Goal: Find specific page/section: Find specific page/section

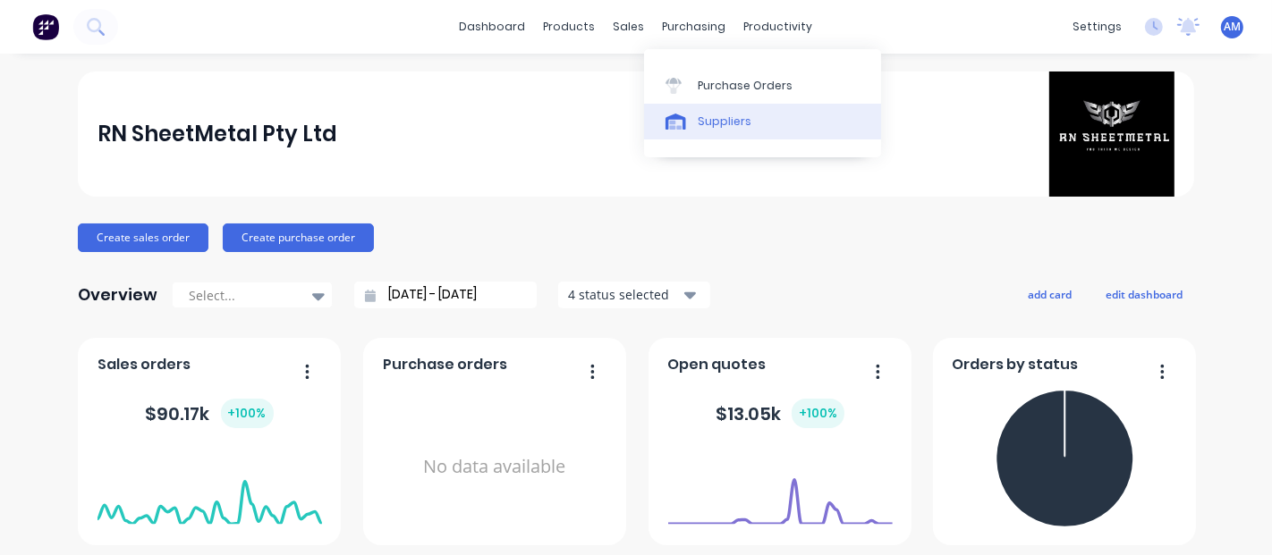
click at [707, 112] on link "Suppliers" at bounding box center [762, 122] width 237 height 36
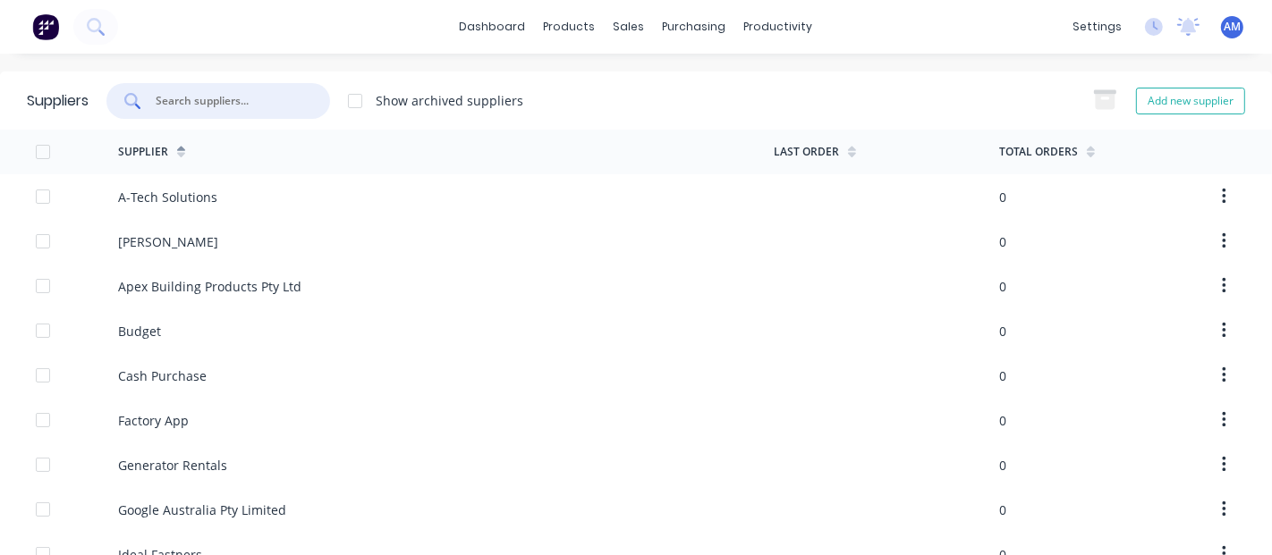
click at [204, 103] on input "text" at bounding box center [228, 101] width 148 height 18
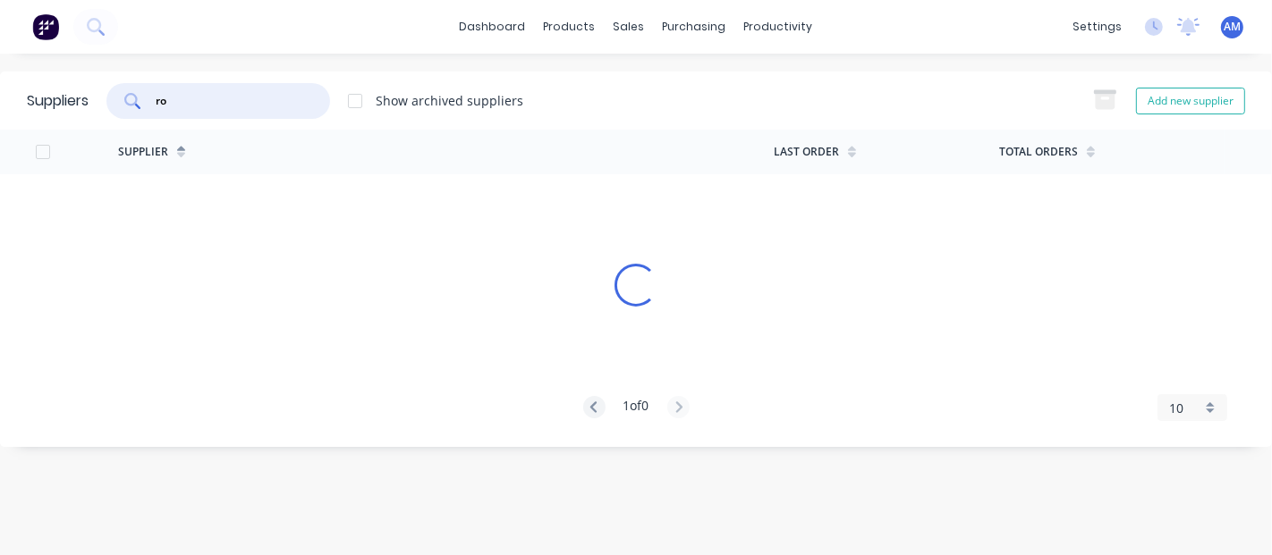
type input "r"
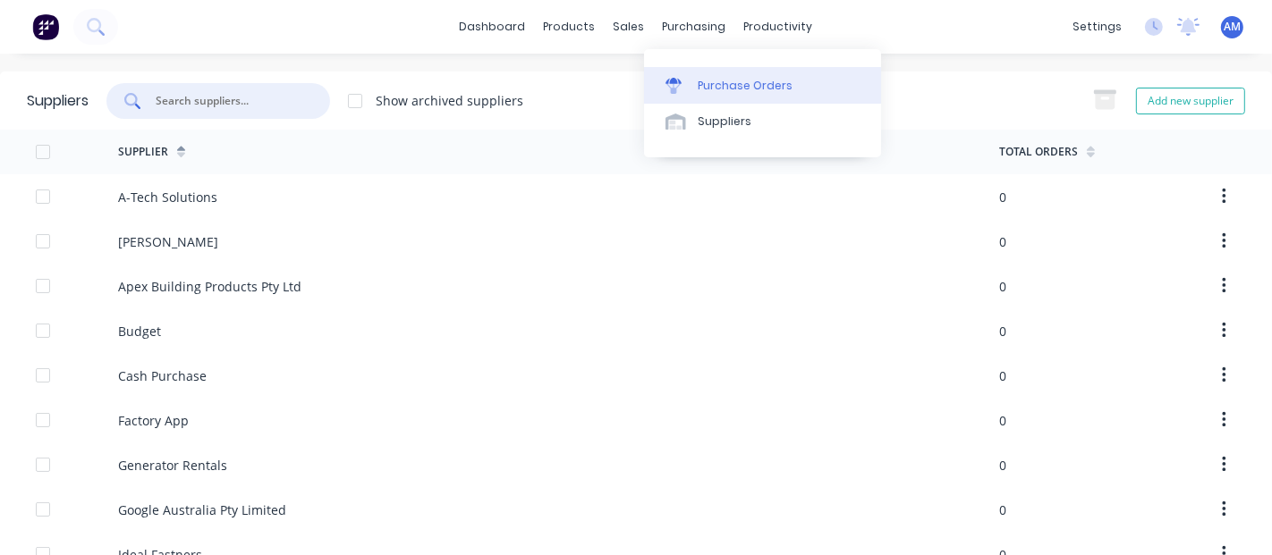
click at [693, 80] on link "Purchase Orders" at bounding box center [762, 85] width 237 height 36
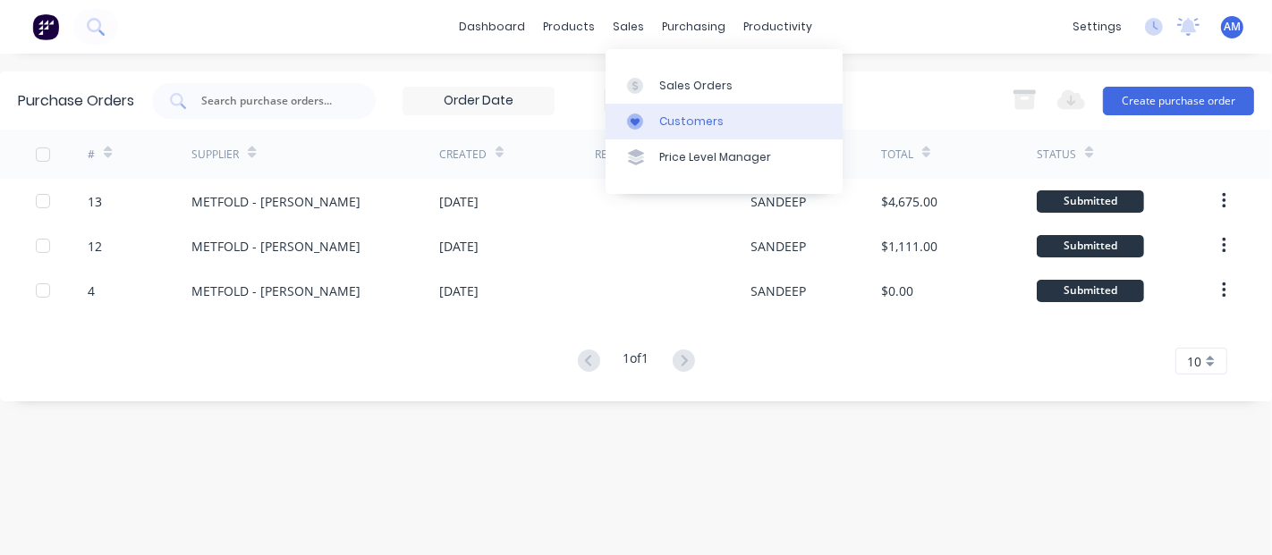
click at [653, 114] on div at bounding box center [640, 122] width 27 height 16
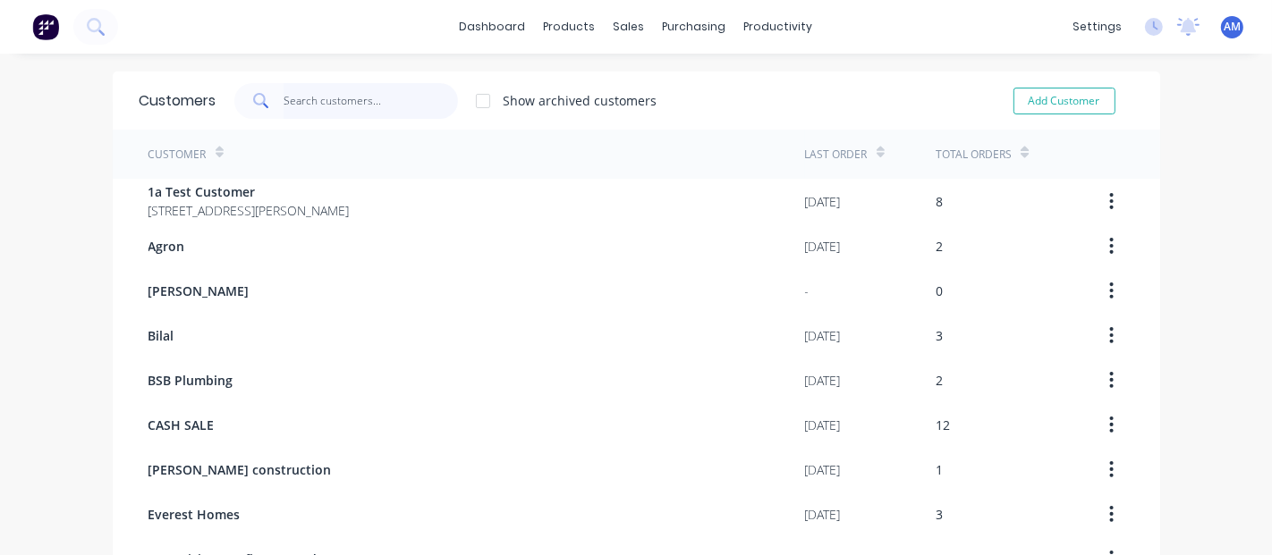
click at [331, 100] on input "text" at bounding box center [371, 101] width 174 height 36
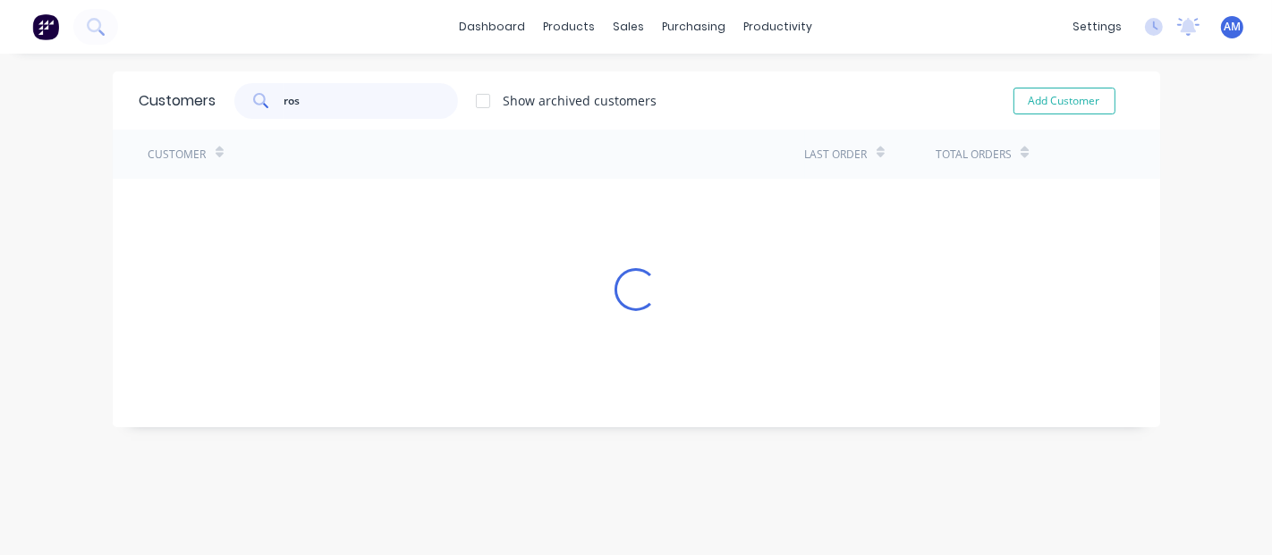
type input "ros"
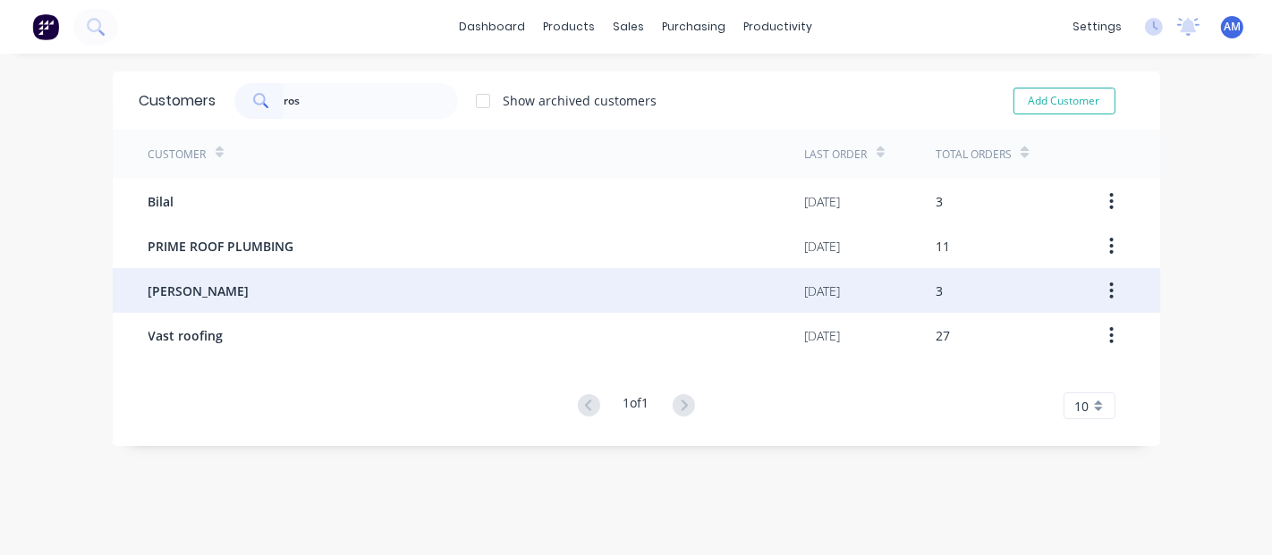
click at [352, 282] on div "[PERSON_NAME]" at bounding box center [476, 290] width 657 height 45
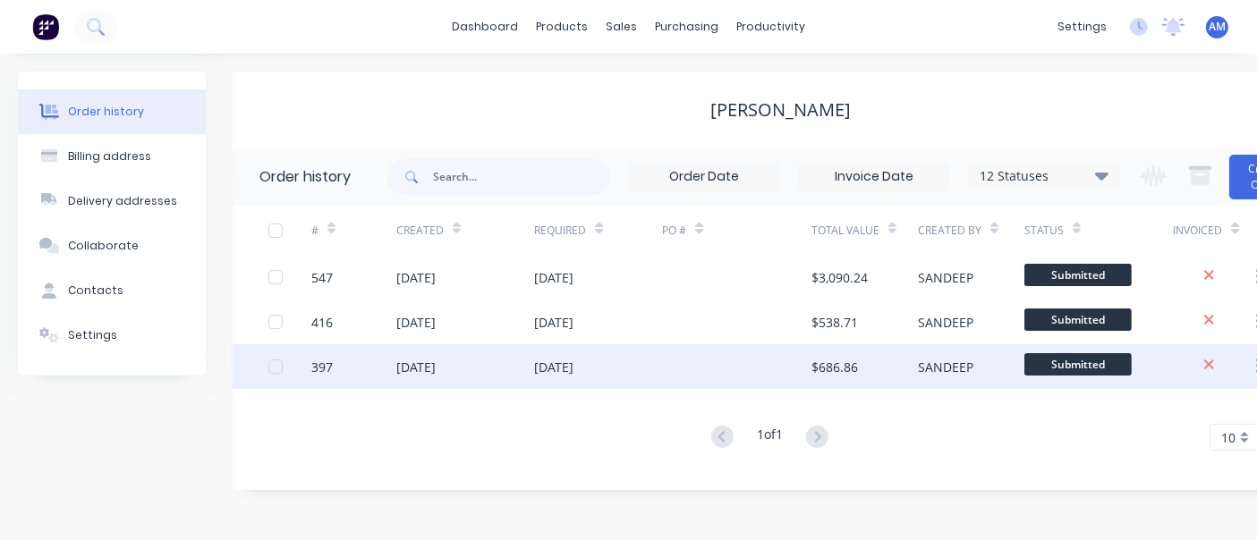
click at [563, 369] on div "[DATE]" at bounding box center [553, 367] width 39 height 19
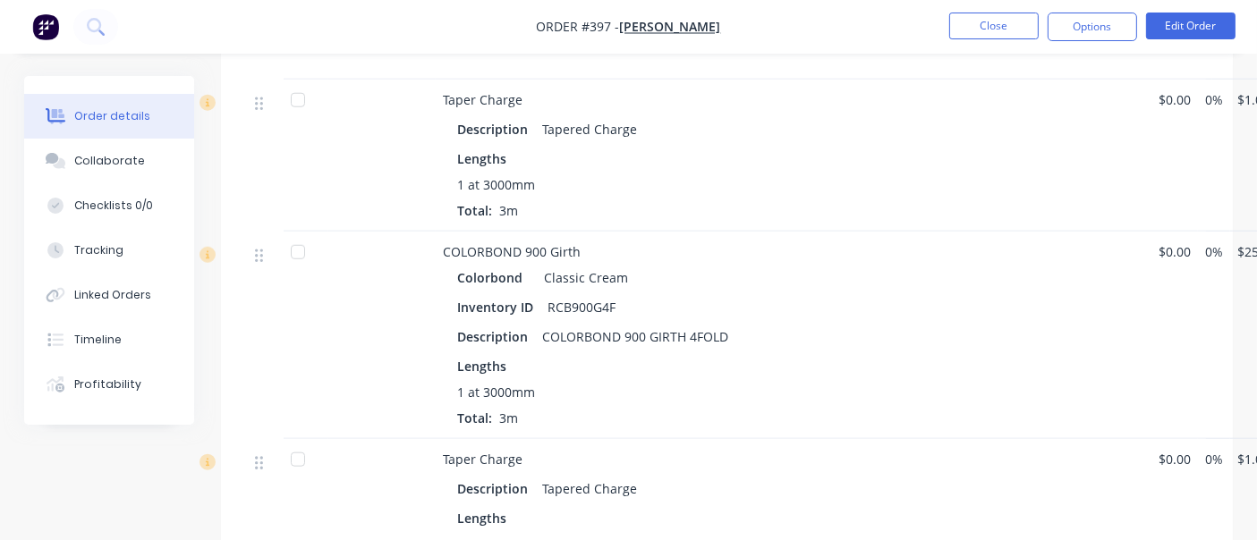
scroll to position [2186, 0]
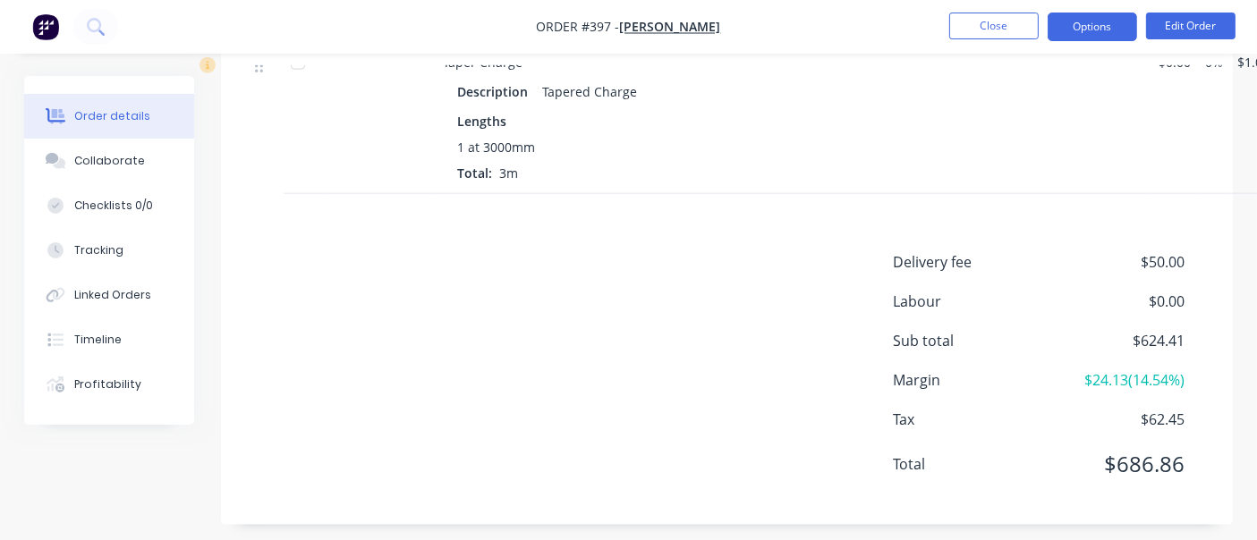
click at [1067, 29] on button "Options" at bounding box center [1091, 27] width 89 height 29
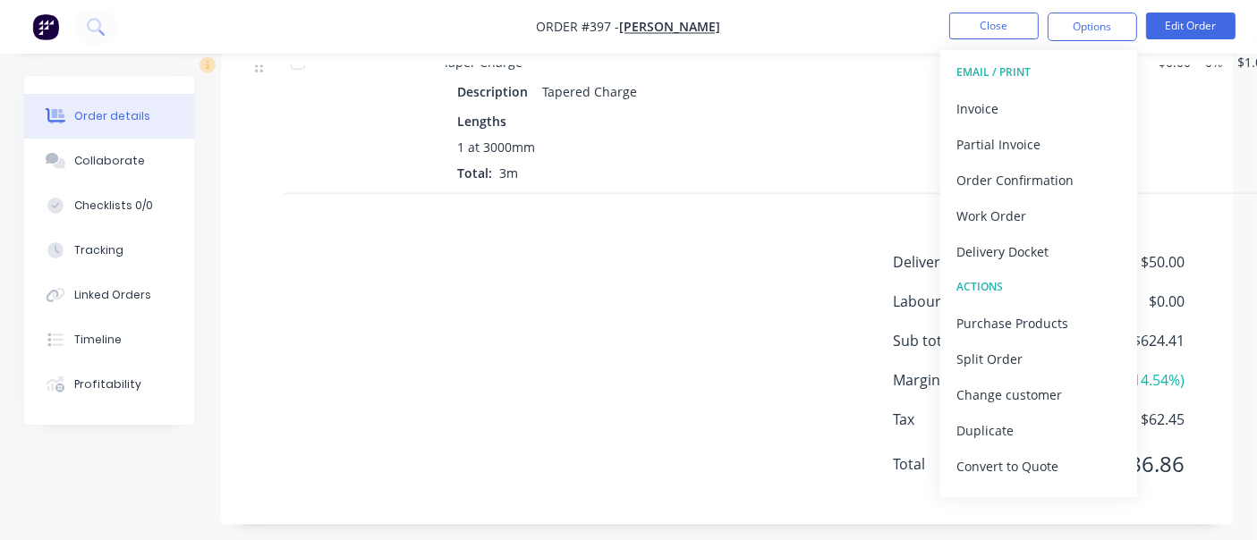
click at [997, 72] on div "EMAIL / PRINT" at bounding box center [1038, 72] width 165 height 23
click at [988, 108] on div "Invoice" at bounding box center [1038, 109] width 165 height 26
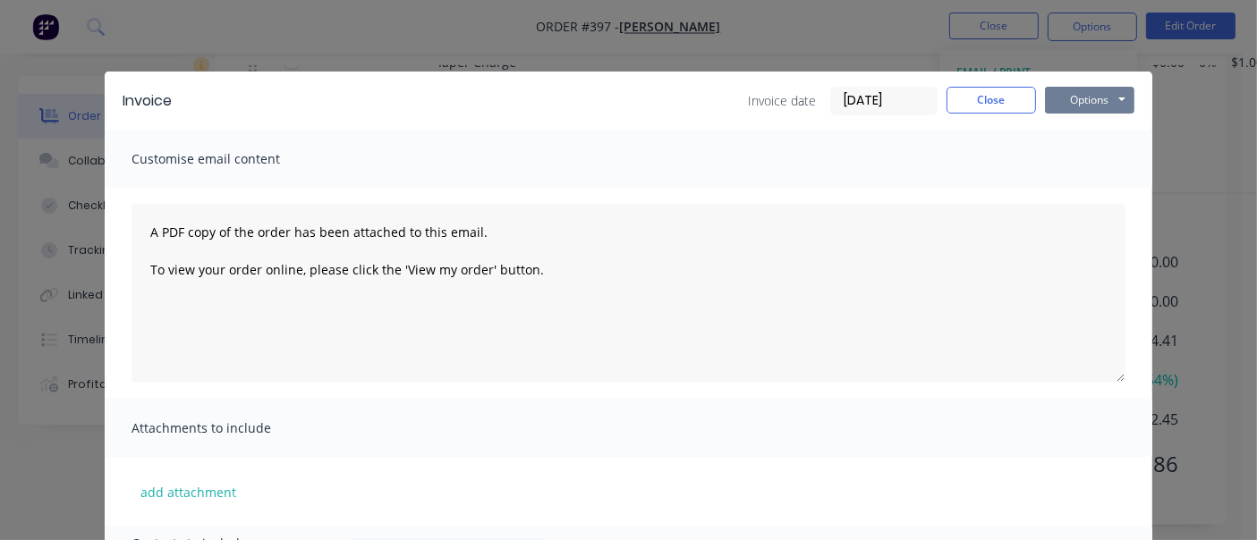
click at [1071, 103] on button "Options" at bounding box center [1089, 100] width 89 height 27
click at [1089, 129] on button "Preview" at bounding box center [1102, 132] width 114 height 30
click at [966, 101] on button "Close" at bounding box center [990, 100] width 89 height 27
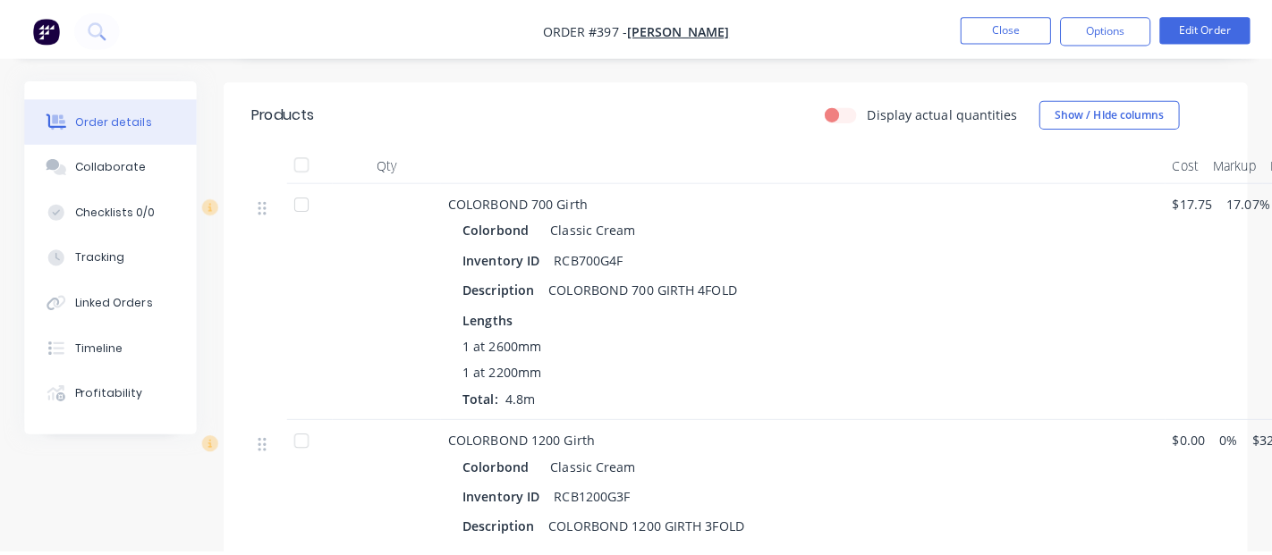
scroll to position [0, 0]
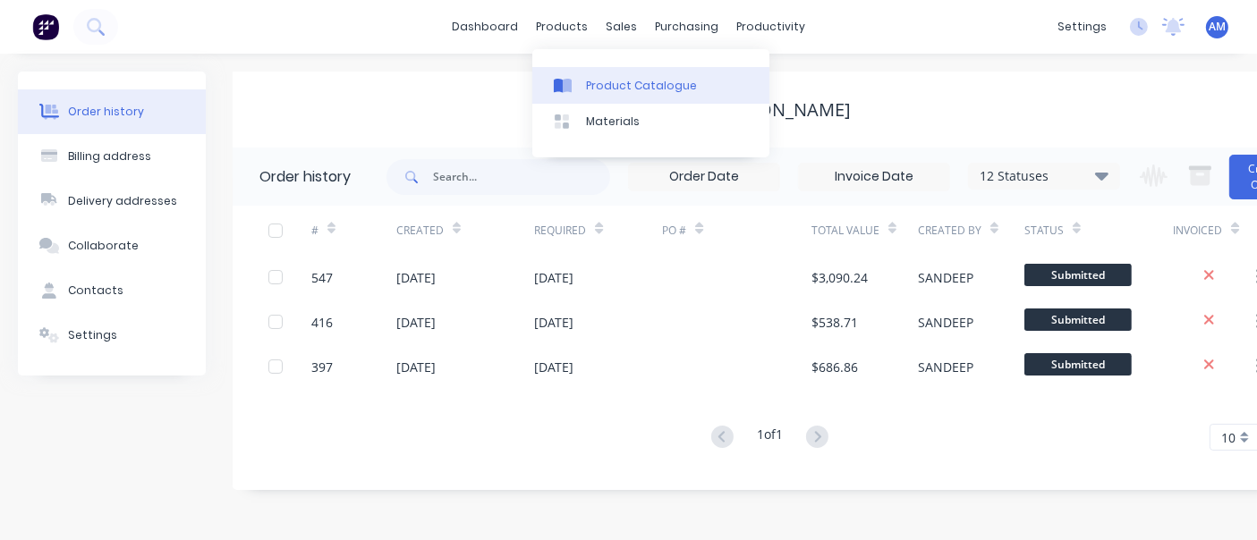
click at [580, 78] on div at bounding box center [567, 86] width 27 height 16
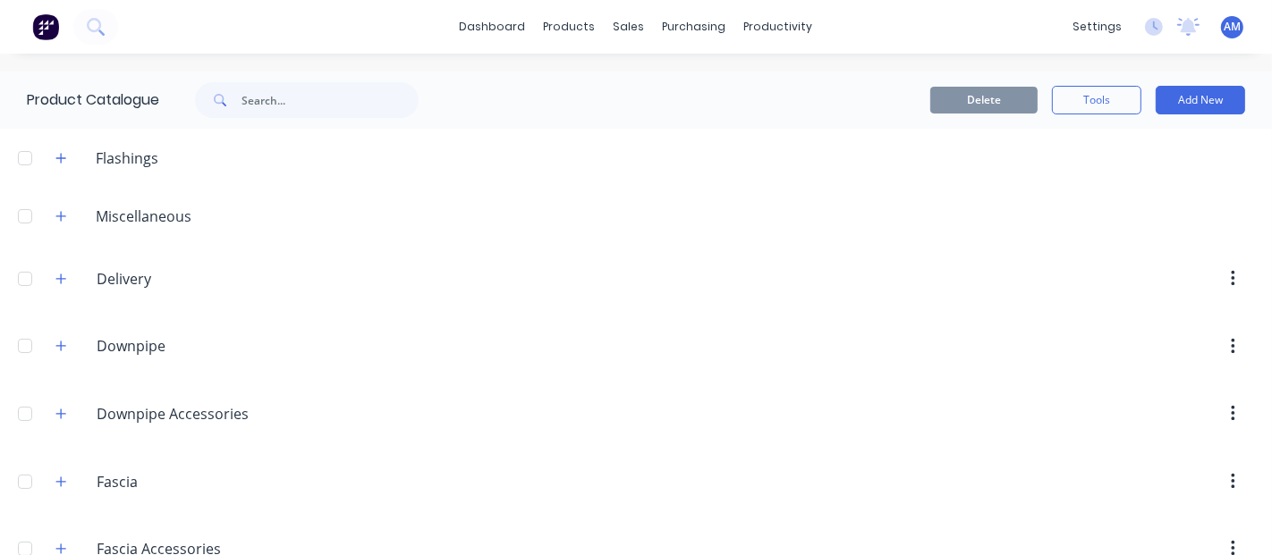
click at [61, 428] on header "Downpipe.Accessories Downpipe Accessories" at bounding box center [636, 414] width 1272 height 68
click at [63, 421] on button "button" at bounding box center [61, 413] width 22 height 22
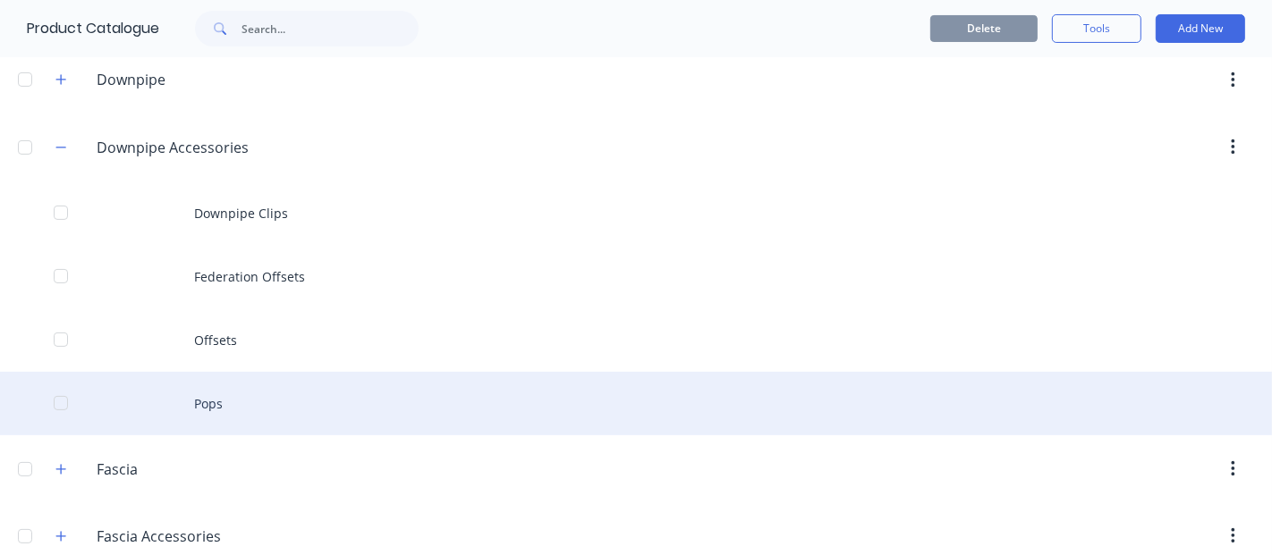
scroll to position [298, 0]
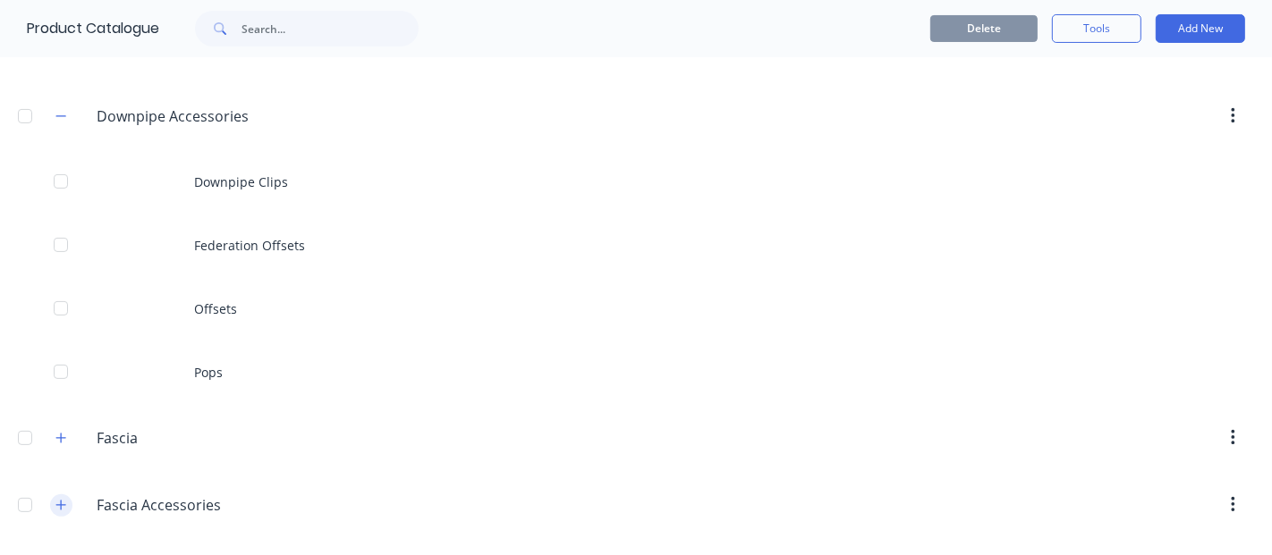
click at [62, 505] on icon "button" at bounding box center [60, 505] width 11 height 13
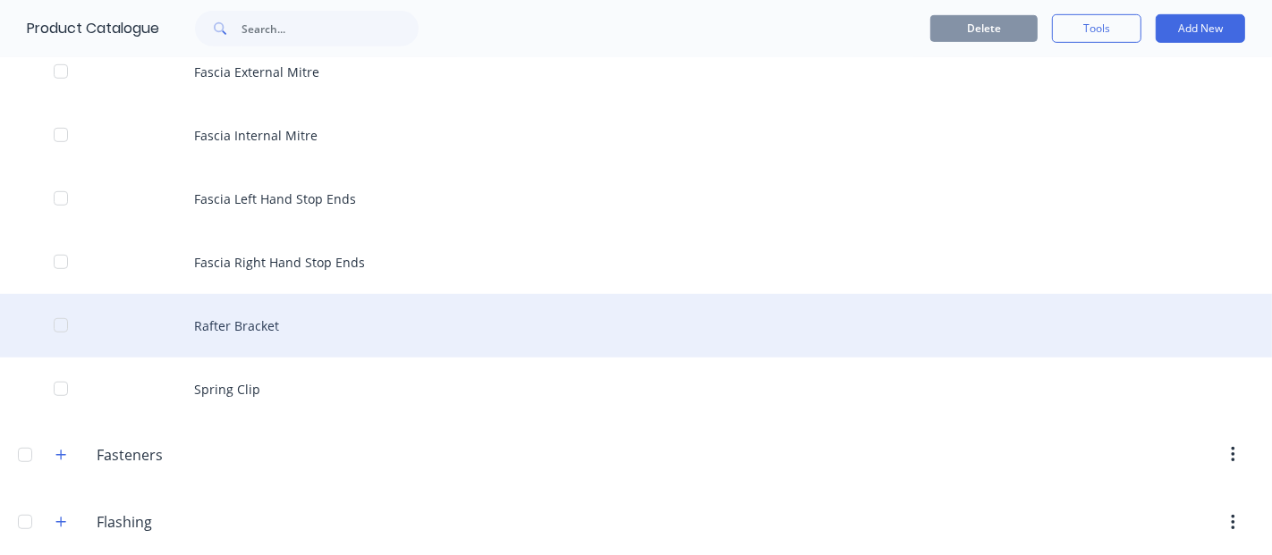
scroll to position [1093, 0]
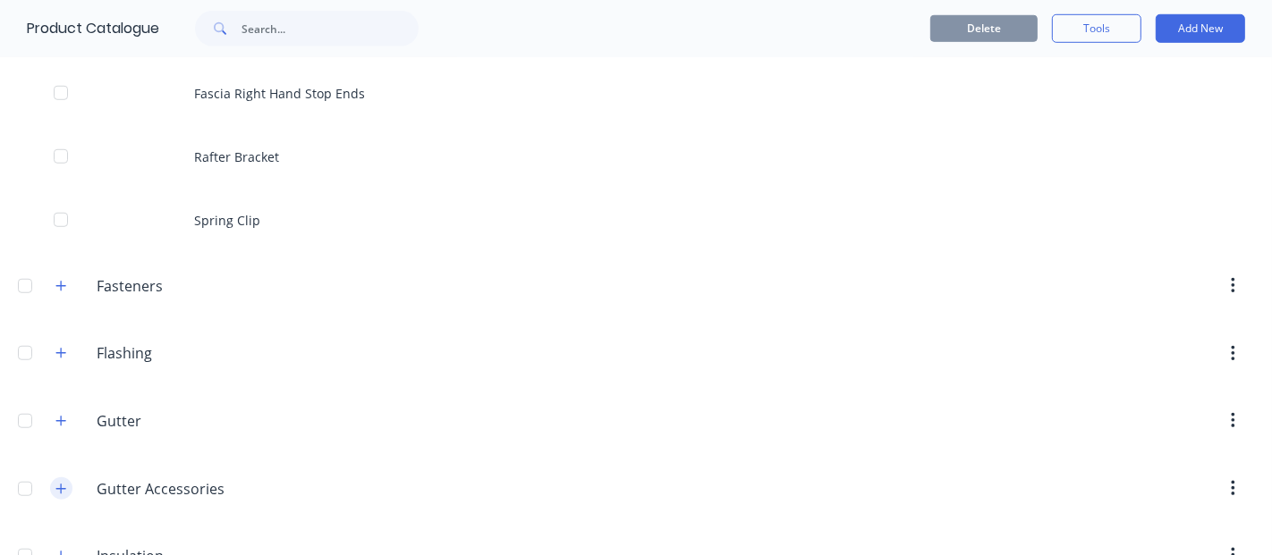
click at [55, 481] on button "button" at bounding box center [61, 489] width 22 height 22
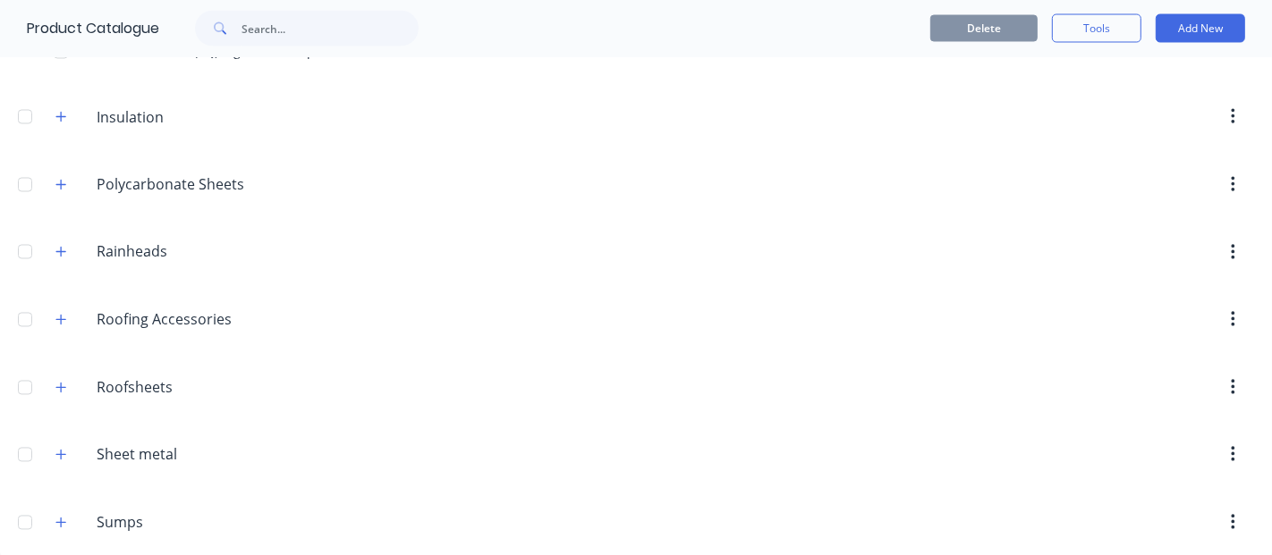
scroll to position [2749, 0]
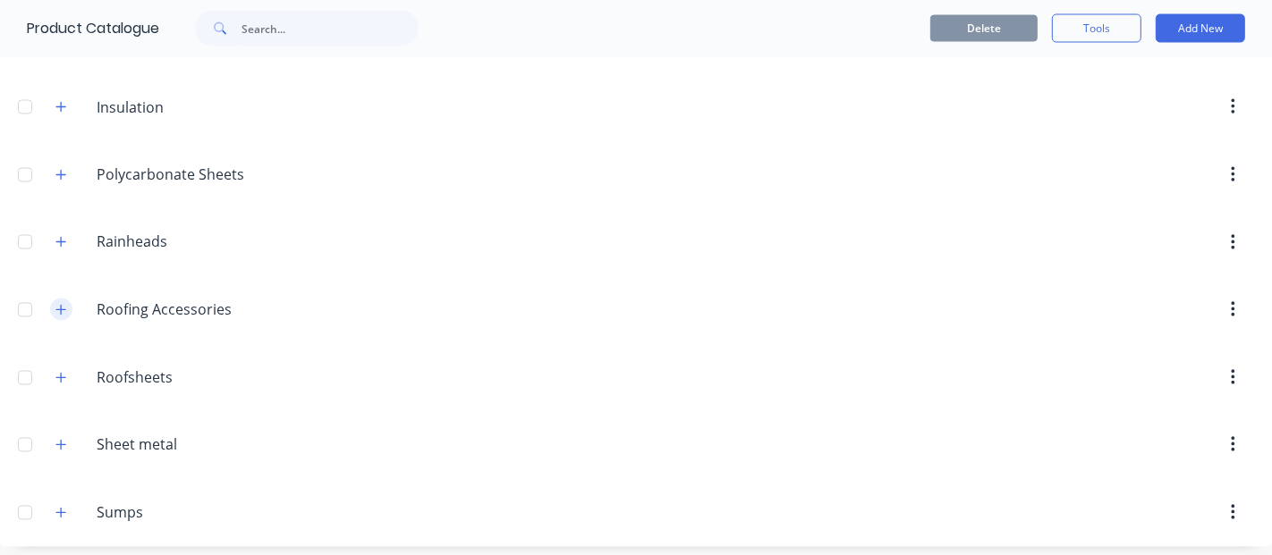
click at [55, 299] on button "button" at bounding box center [61, 310] width 22 height 22
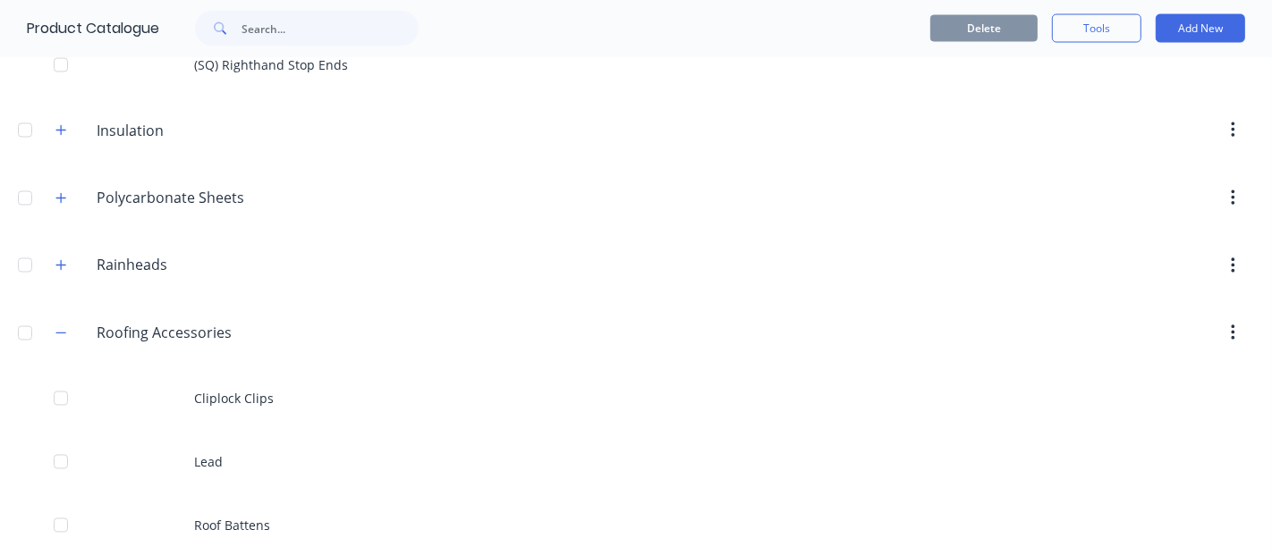
scroll to position [2632, 0]
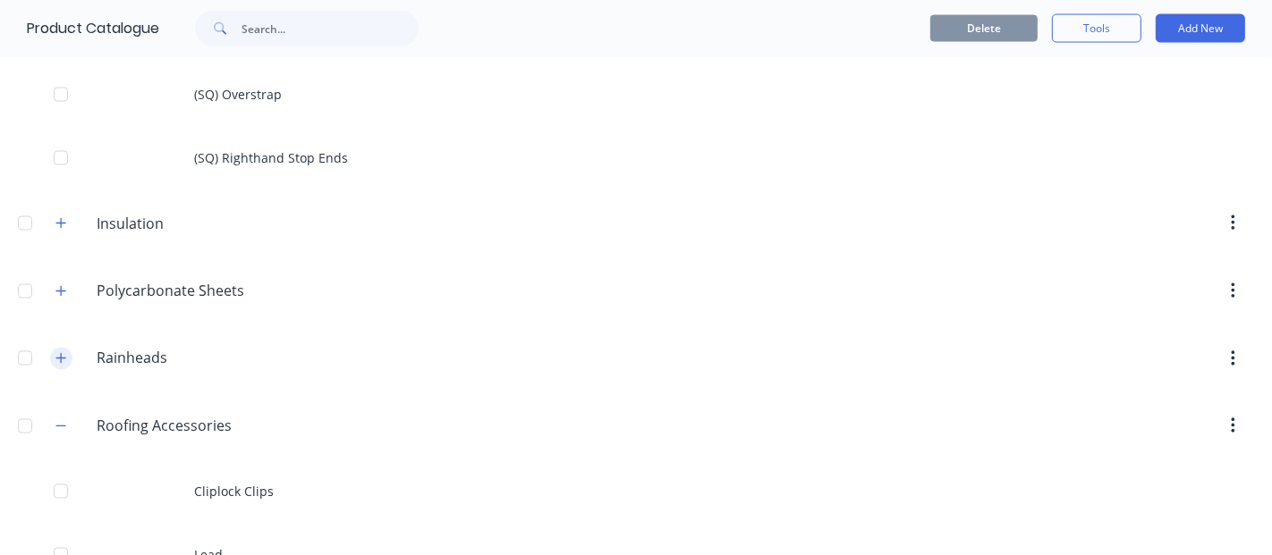
click at [61, 354] on icon "button" at bounding box center [61, 359] width 10 height 10
click at [61, 286] on icon "button" at bounding box center [61, 291] width 10 height 10
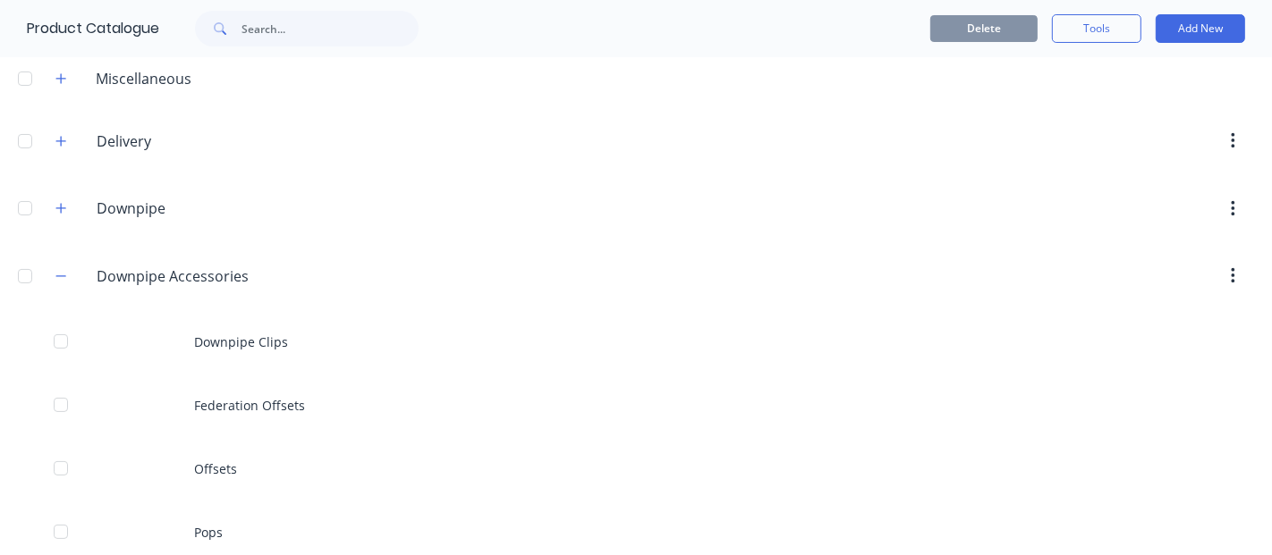
scroll to position [48, 0]
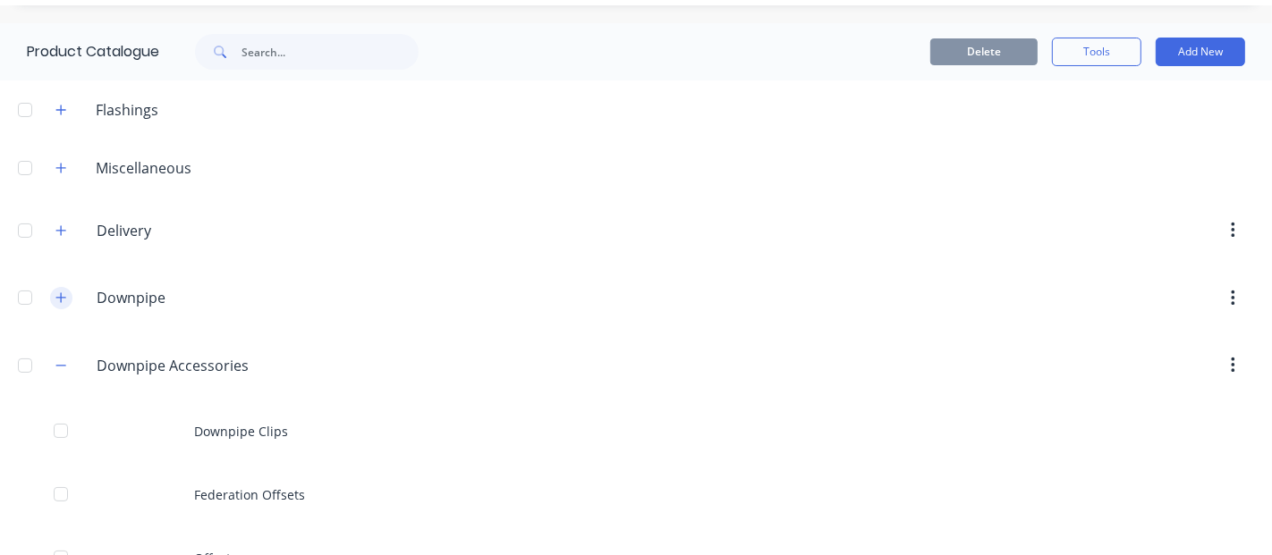
click at [58, 300] on icon "button" at bounding box center [60, 298] width 11 height 13
click at [58, 169] on icon "button" at bounding box center [60, 168] width 11 height 13
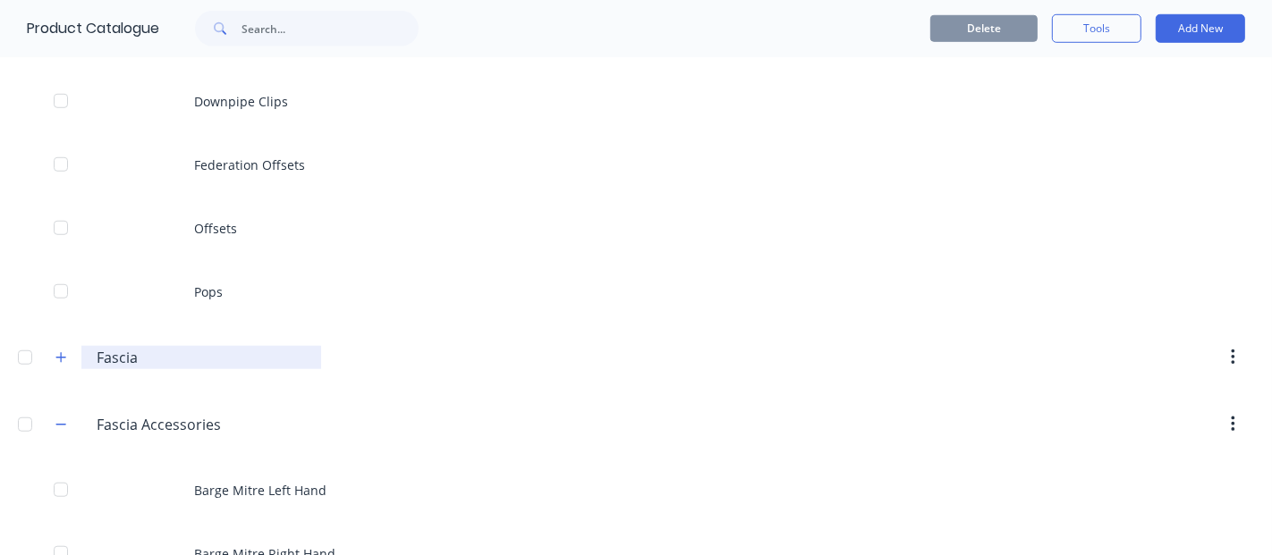
scroll to position [1142, 0]
click at [56, 345] on button "button" at bounding box center [61, 355] width 22 height 22
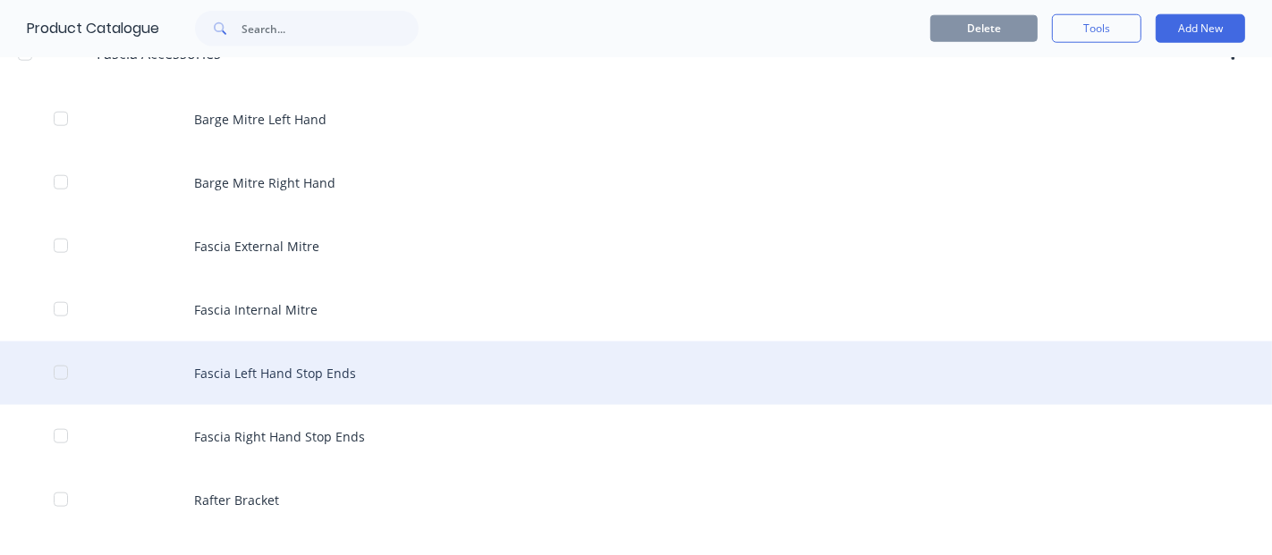
scroll to position [1936, 0]
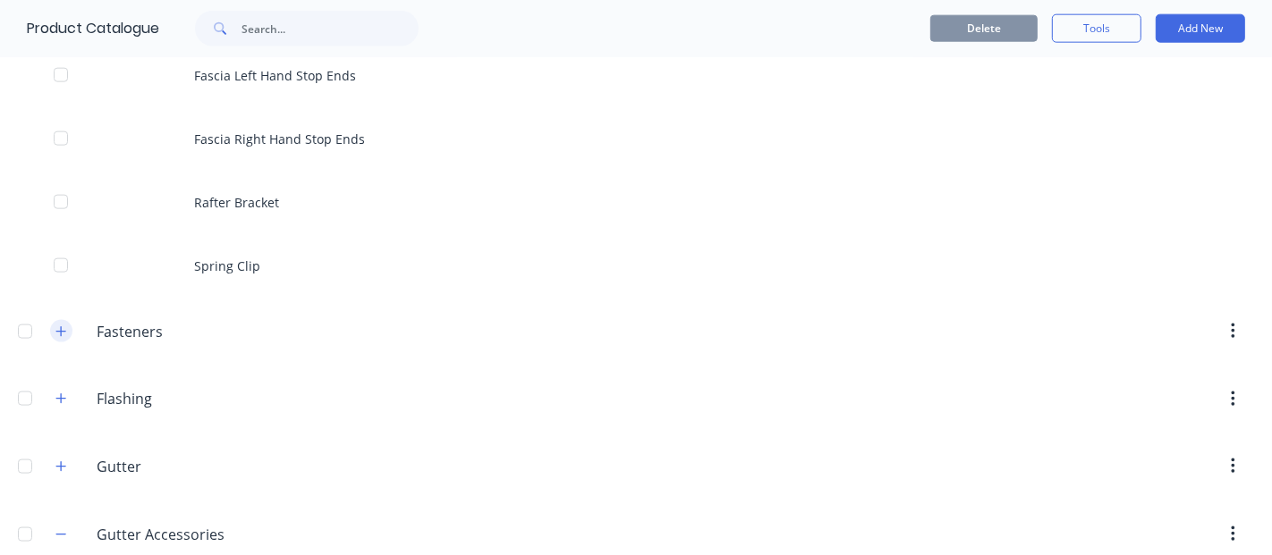
click at [64, 326] on icon "button" at bounding box center [60, 332] width 11 height 13
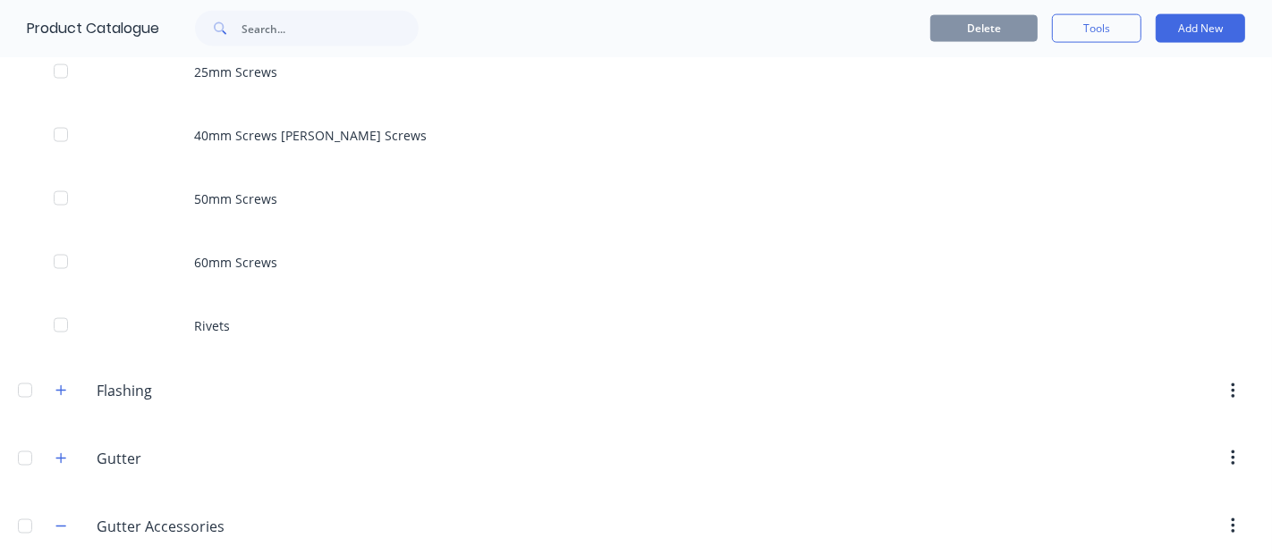
scroll to position [2334, 0]
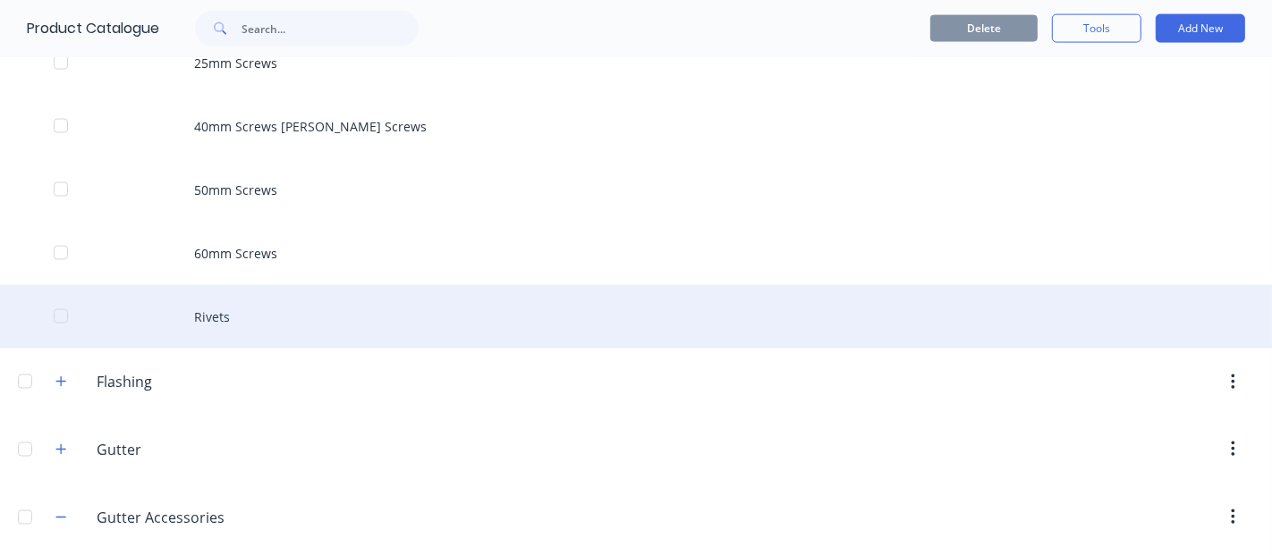
click at [216, 320] on div "Rivets" at bounding box center [636, 317] width 1272 height 64
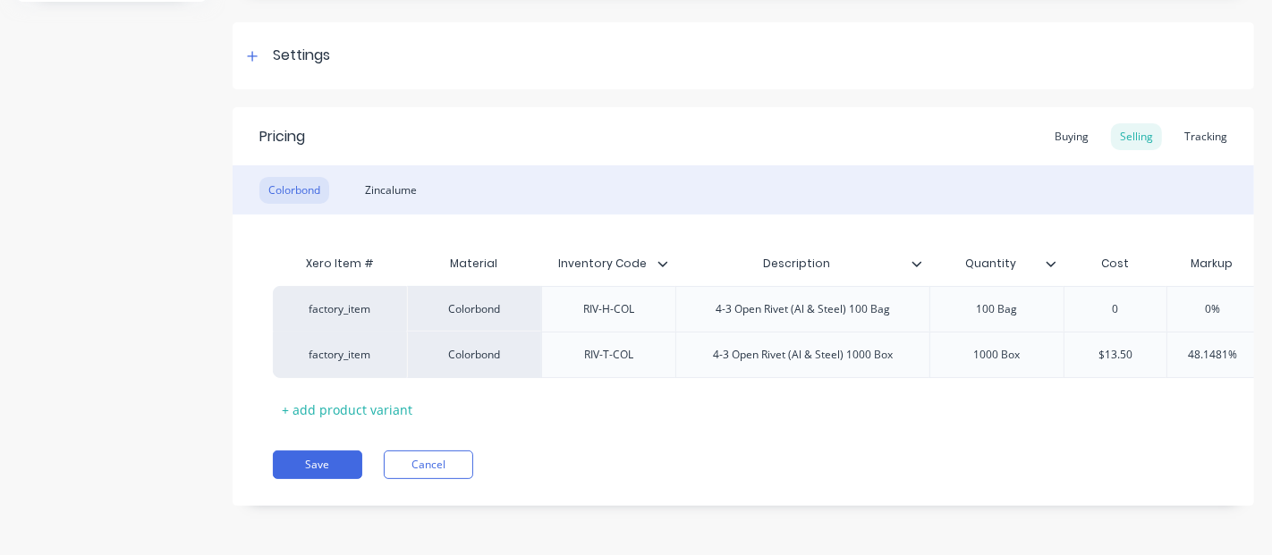
scroll to position [255, 0]
type textarea "x"
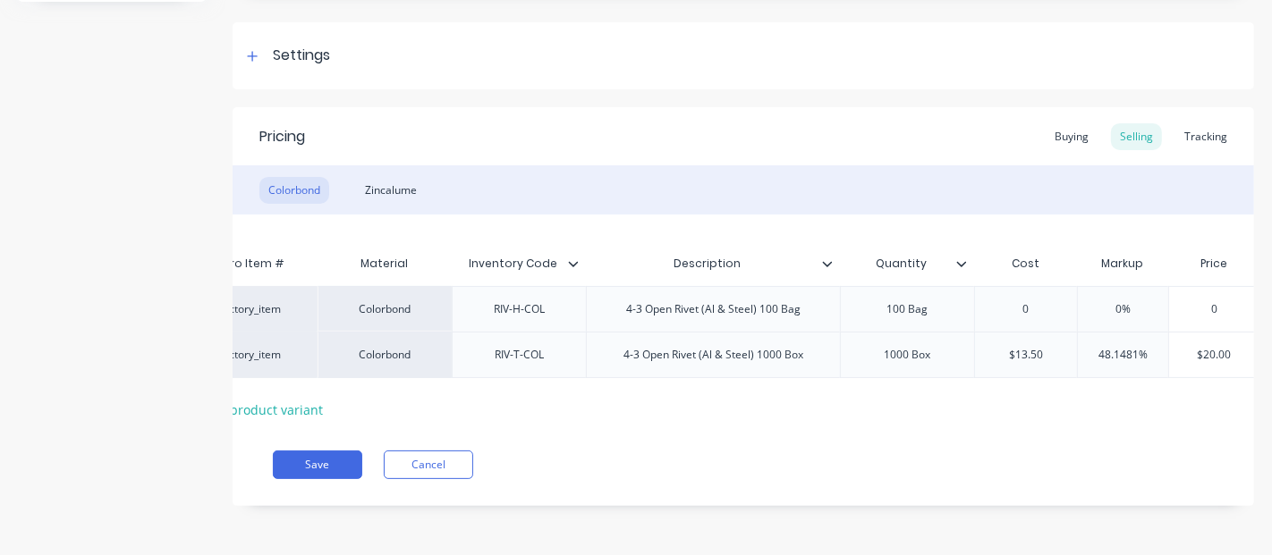
scroll to position [0, 125]
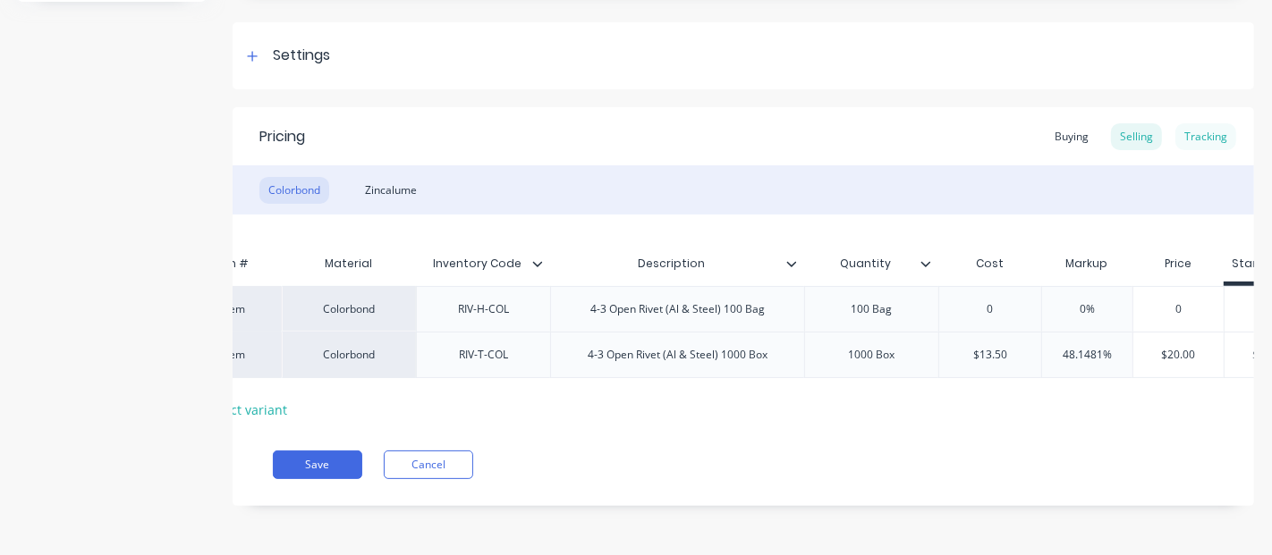
click at [1200, 126] on div "Tracking" at bounding box center [1205, 136] width 61 height 27
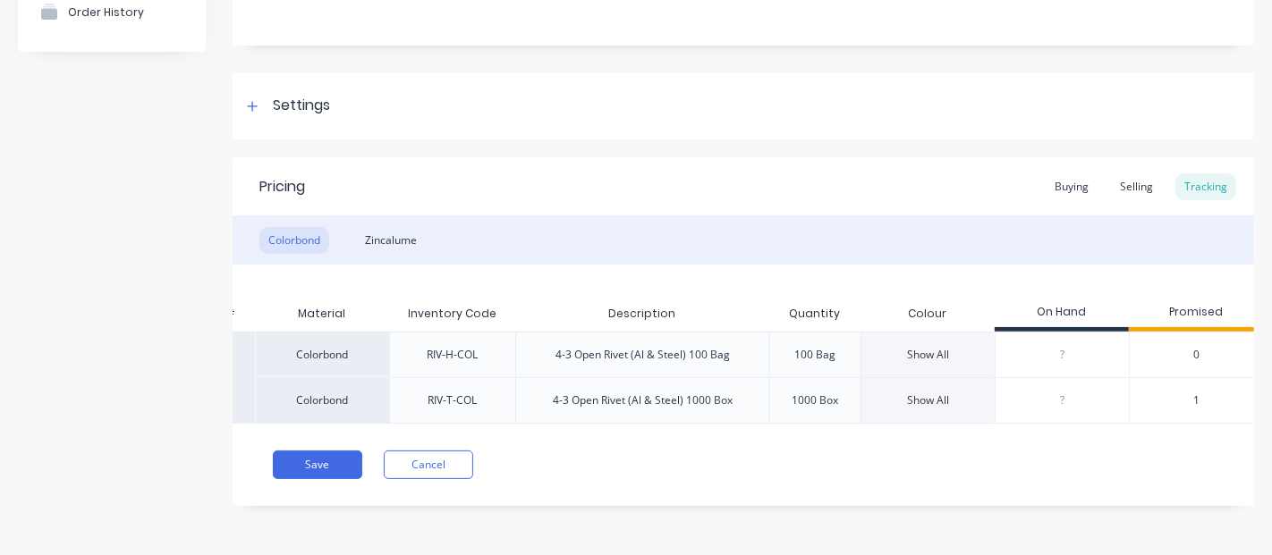
scroll to position [204, 0]
click at [925, 393] on div "Show All" at bounding box center [928, 401] width 42 height 16
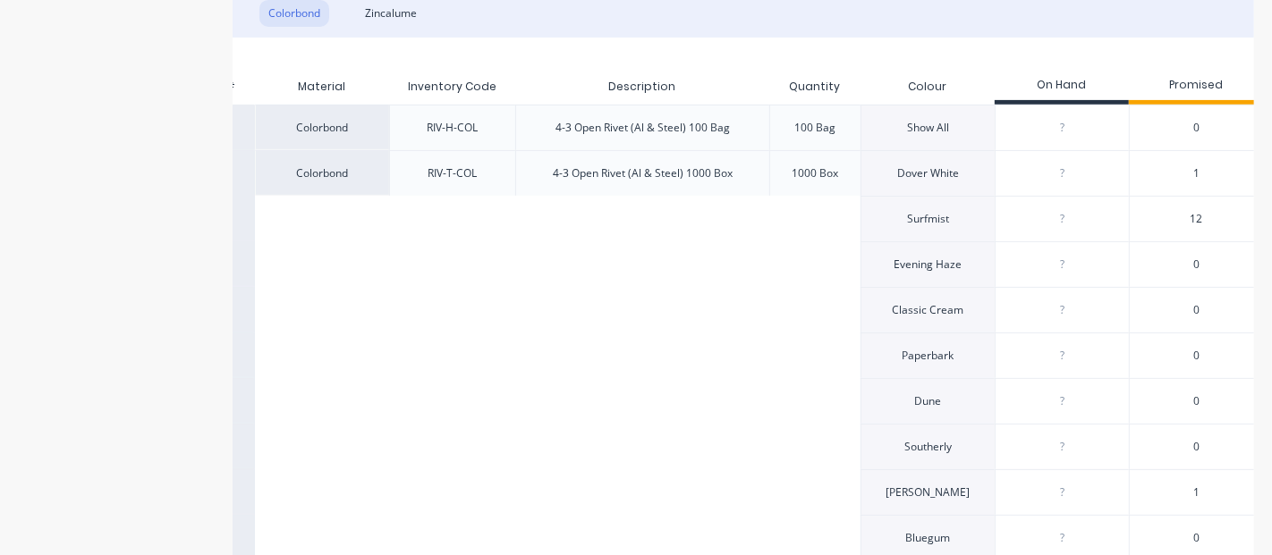
scroll to position [403, 0]
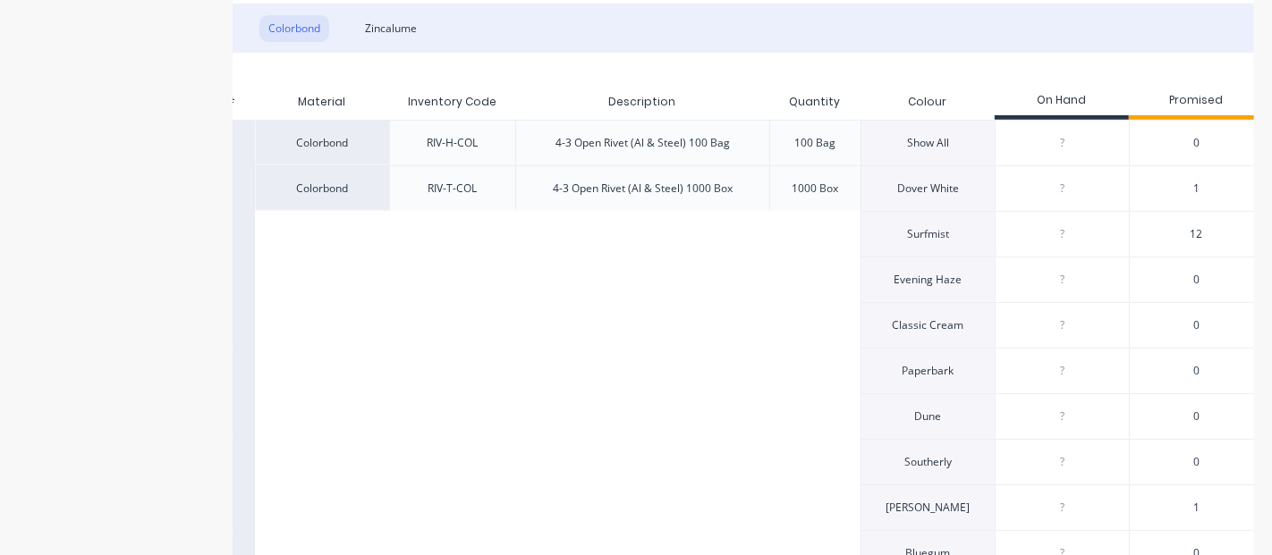
click at [1211, 227] on div "12" at bounding box center [1196, 234] width 134 height 46
click at [1200, 236] on span "12" at bounding box center [1196, 234] width 13 height 16
